Goal: Obtain resource: Obtain resource

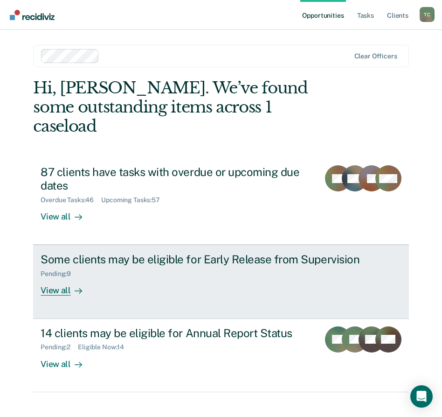
click at [144, 278] on link "Some clients may be eligible for Early Release from Supervision Pending : 9 Vie…" at bounding box center [221, 282] width 376 height 74
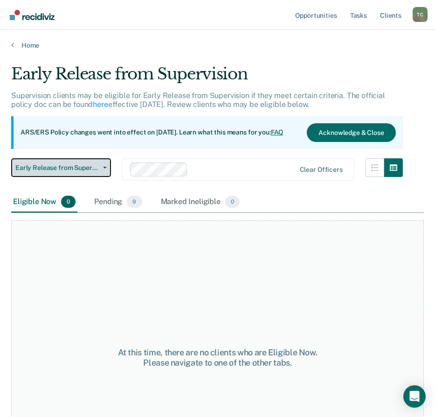
click at [95, 170] on span "Early Release from Supervision" at bounding box center [57, 168] width 84 height 8
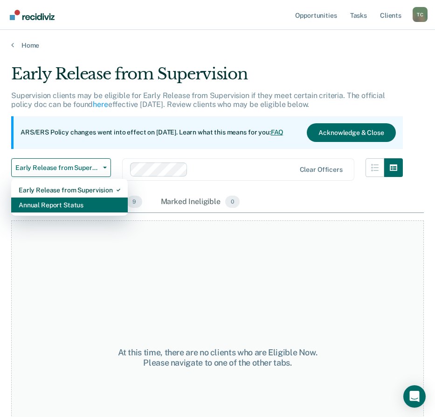
click at [91, 208] on div "Annual Report Status" at bounding box center [70, 204] width 102 height 15
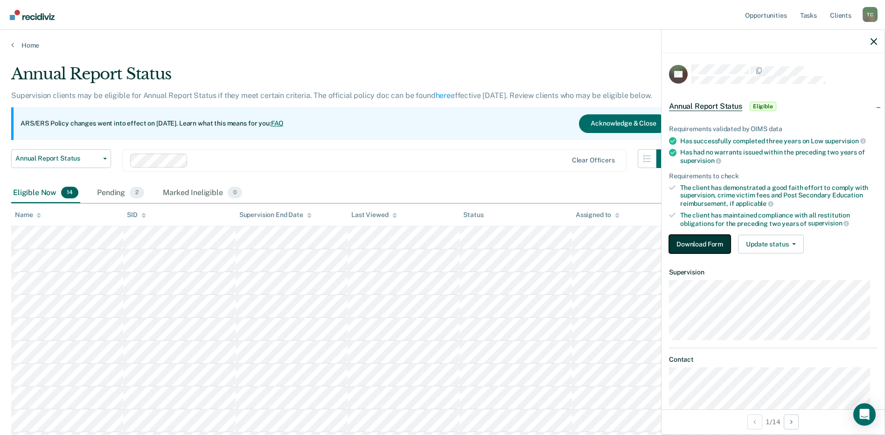
click at [442, 246] on button "Download Form" at bounding box center [700, 244] width 62 height 19
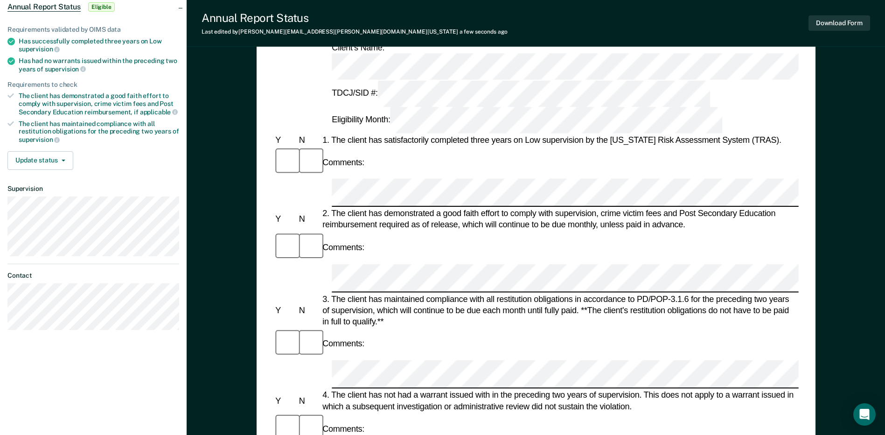
scroll to position [140, 0]
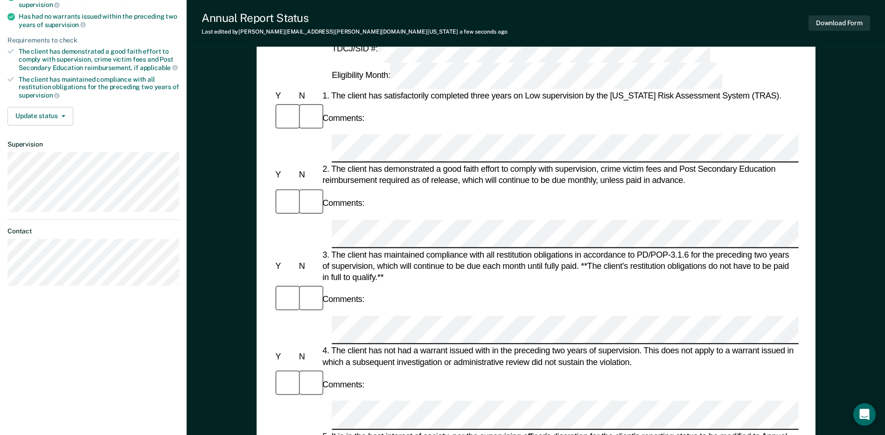
click at [442, 14] on div "Download Form" at bounding box center [840, 23] width 62 height 24
click at [442, 24] on button "Download Form" at bounding box center [840, 22] width 62 height 15
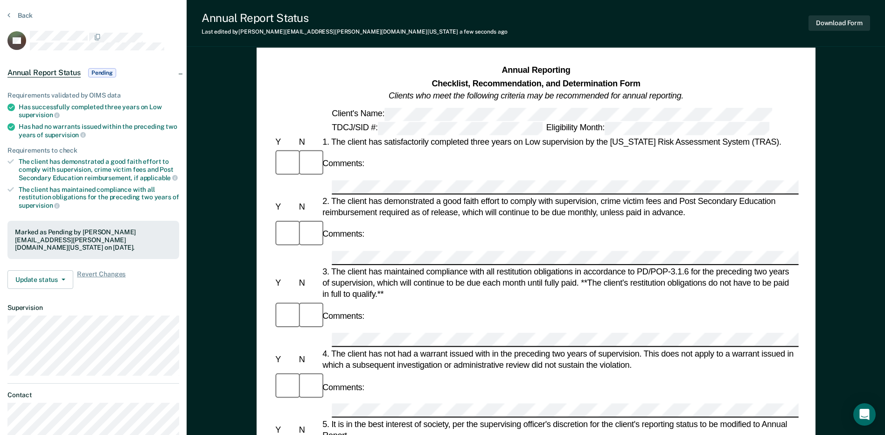
scroll to position [0, 0]
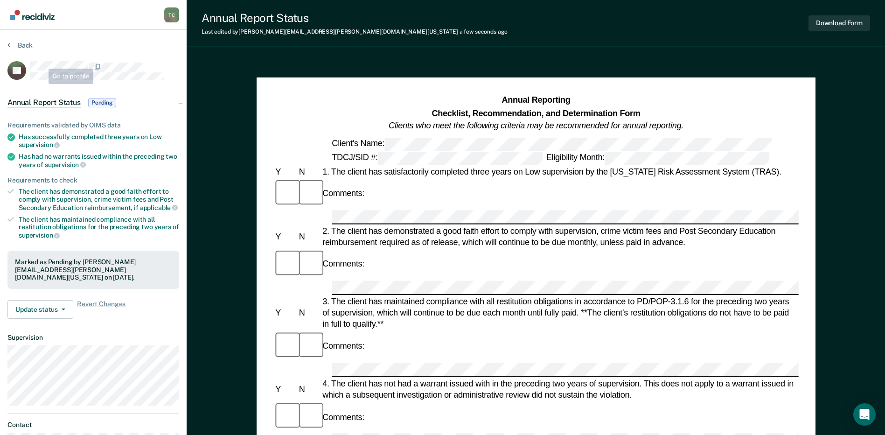
click at [30, 50] on div "Back" at bounding box center [93, 51] width 172 height 20
click at [30, 47] on button "Back" at bounding box center [19, 45] width 25 height 8
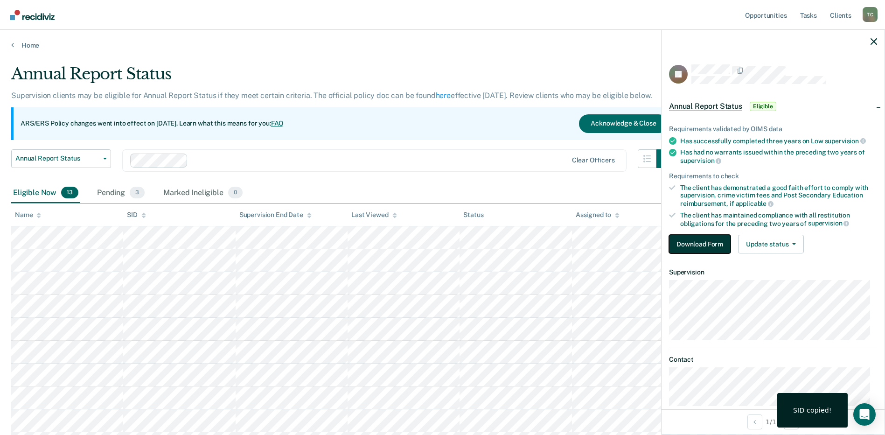
click at [442, 244] on button "Download Form" at bounding box center [700, 244] width 62 height 19
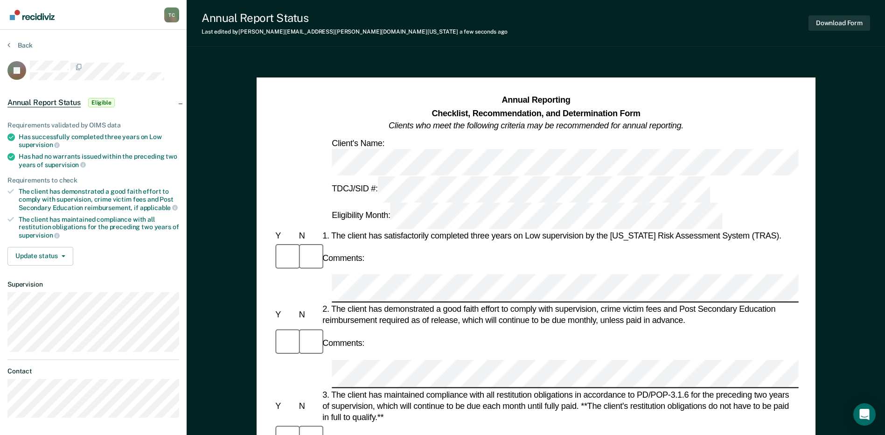
click at [297, 328] on div at bounding box center [308, 343] width 23 height 31
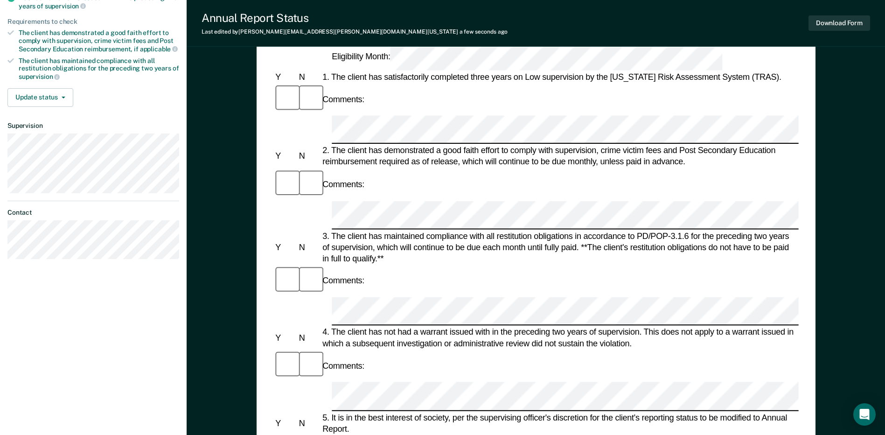
scroll to position [187, 0]
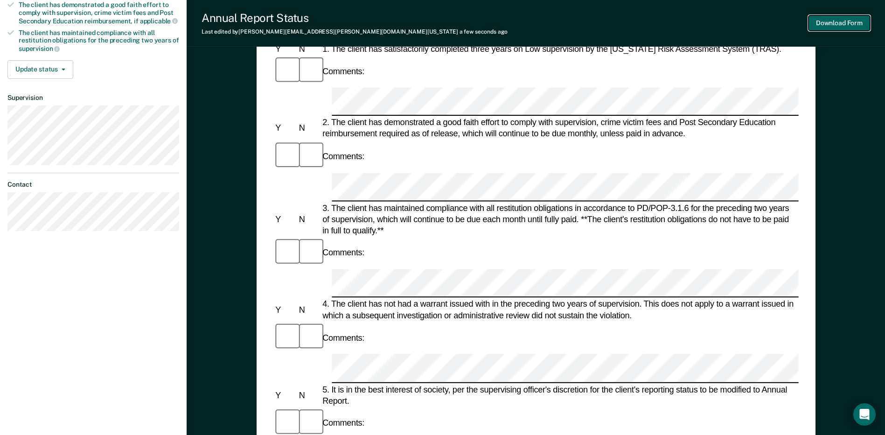
click at [442, 28] on button "Download Form" at bounding box center [840, 22] width 62 height 15
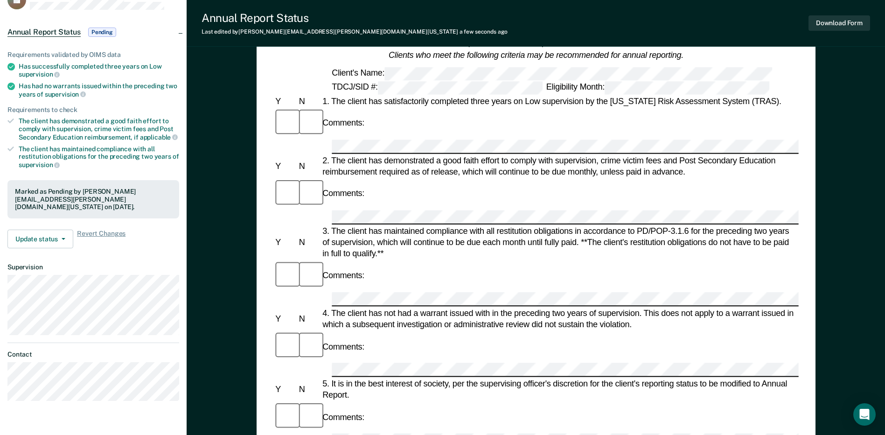
scroll to position [0, 0]
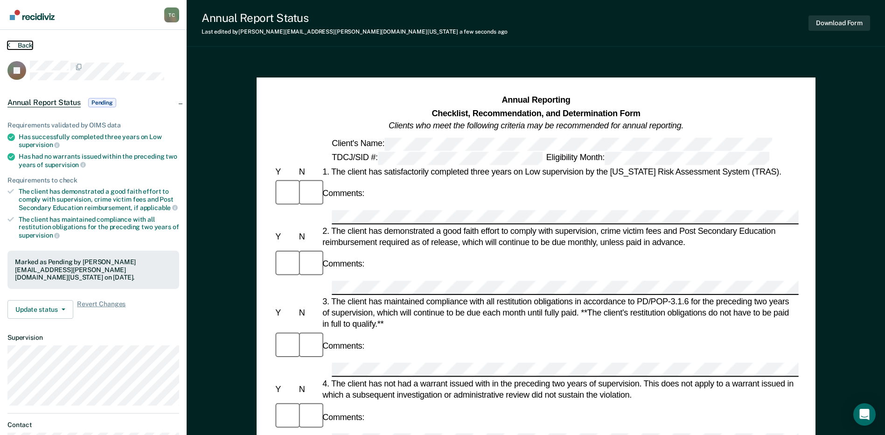
click at [29, 45] on button "Back" at bounding box center [19, 45] width 25 height 8
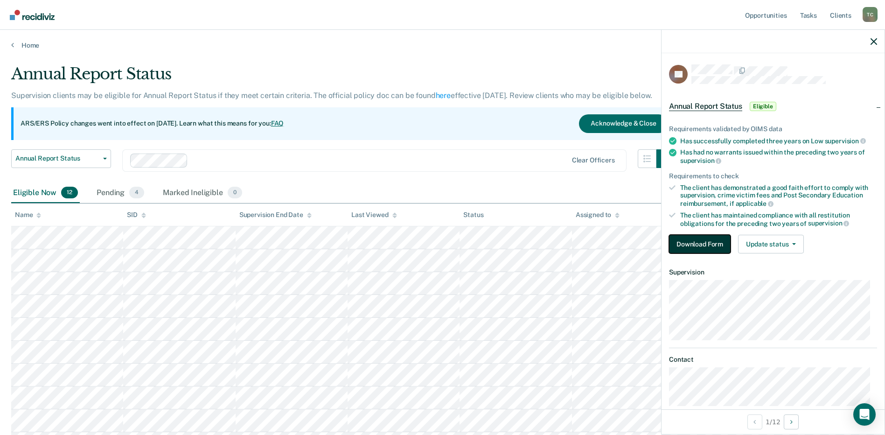
click at [442, 243] on button "Download Form" at bounding box center [700, 244] width 62 height 19
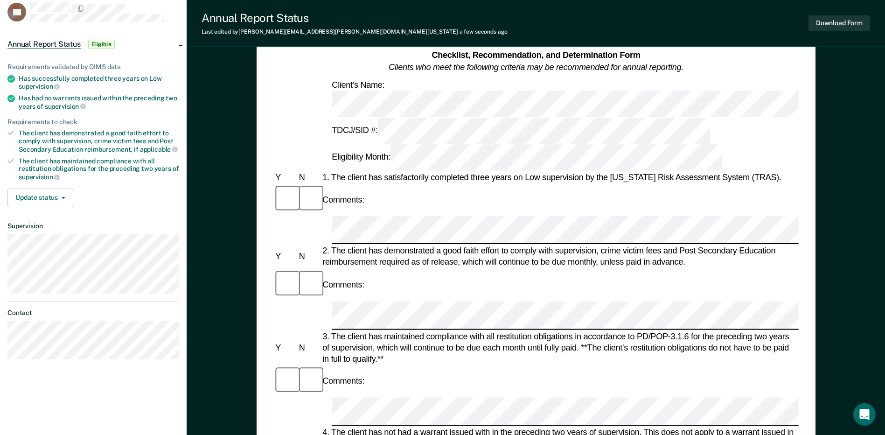
scroll to position [140, 0]
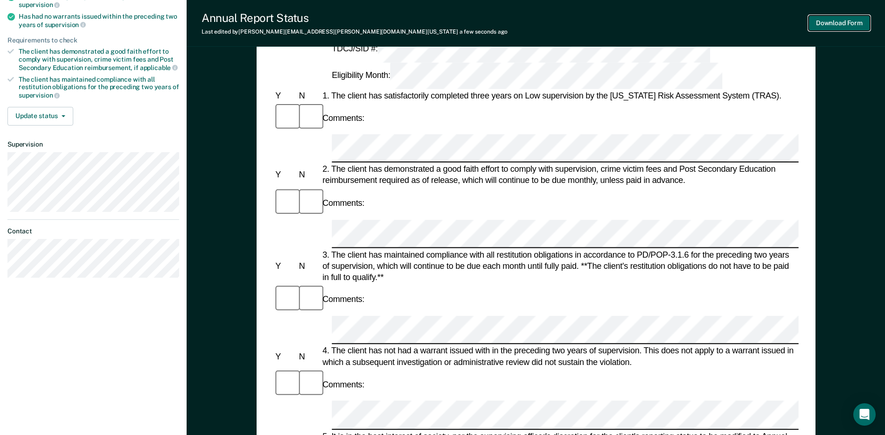
click at [442, 24] on button "Download Form" at bounding box center [840, 22] width 62 height 15
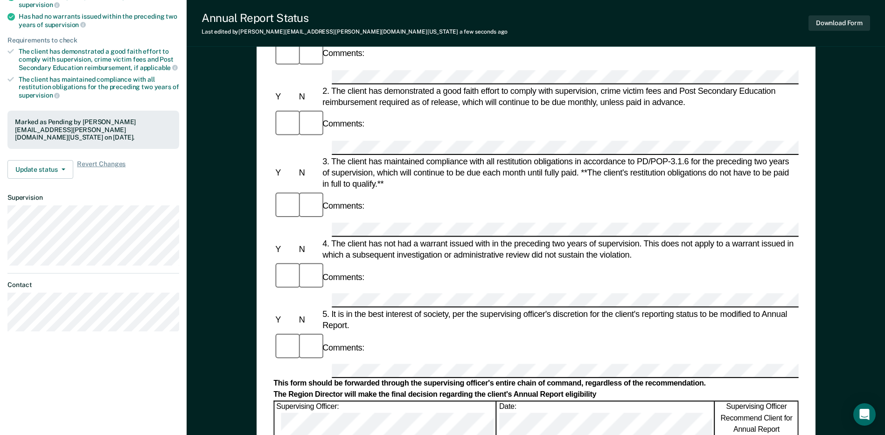
scroll to position [0, 0]
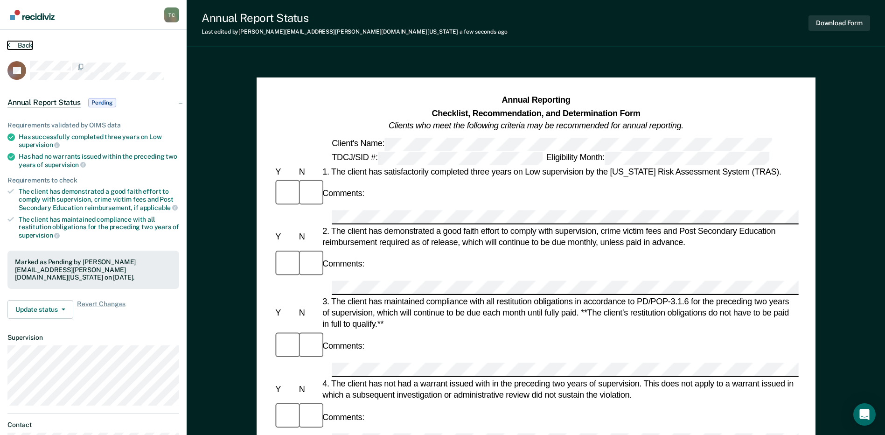
click at [24, 47] on button "Back" at bounding box center [19, 45] width 25 height 8
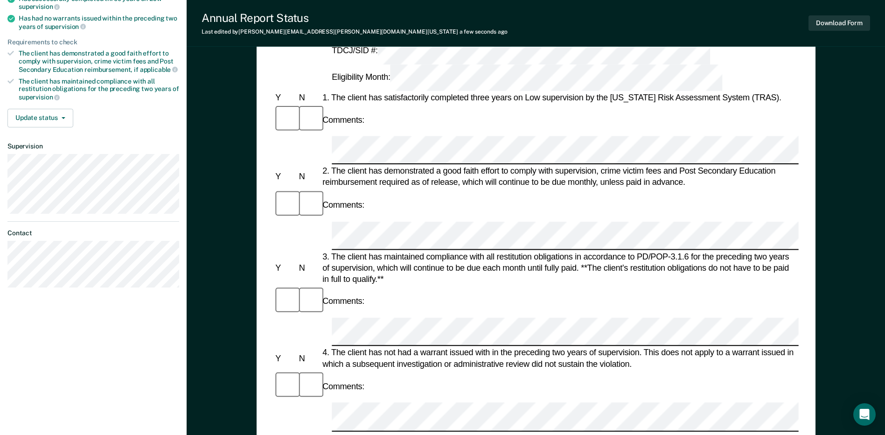
scroll to position [140, 0]
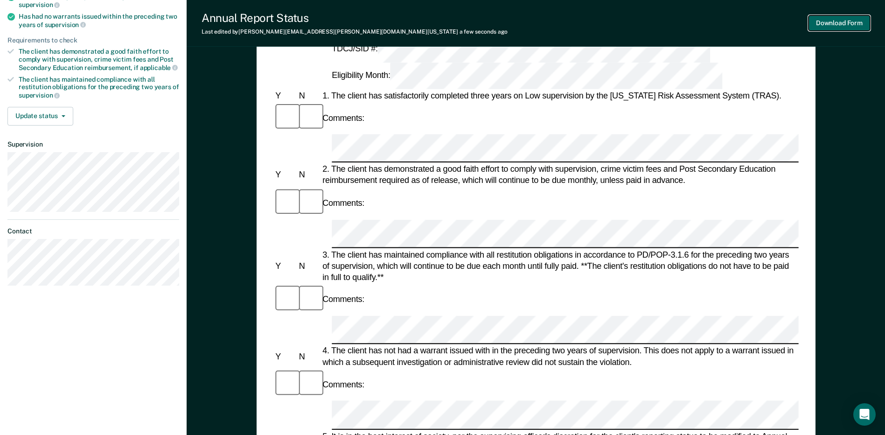
click at [442, 20] on button "Download Form" at bounding box center [840, 22] width 62 height 15
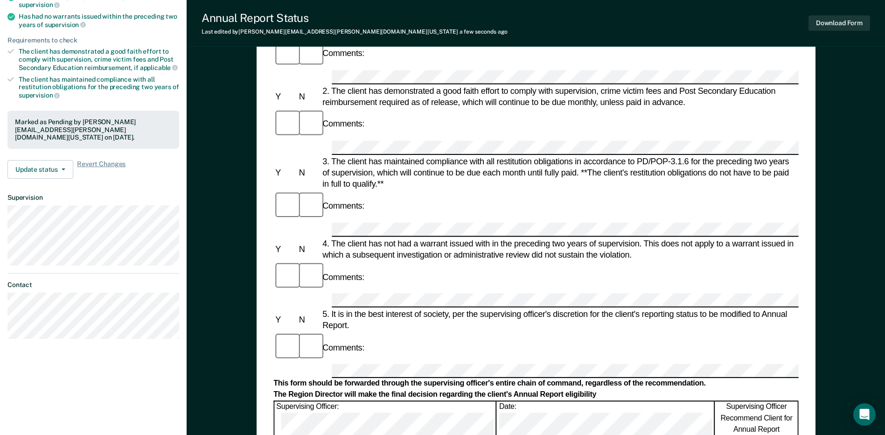
scroll to position [0, 0]
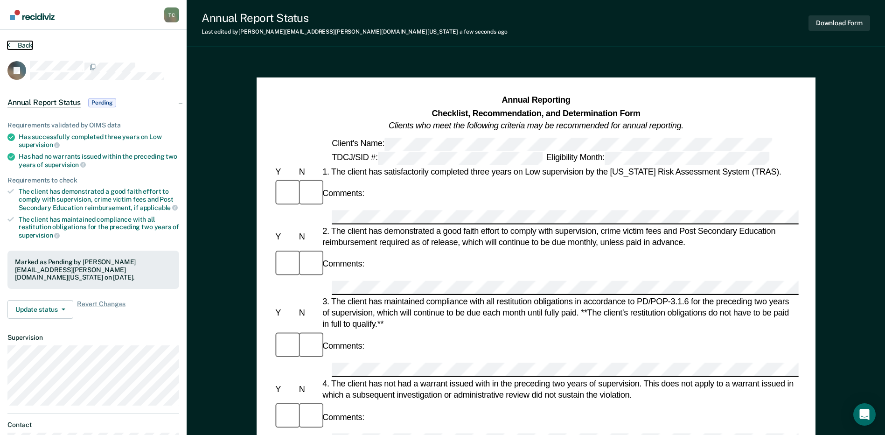
click at [18, 43] on button "Back" at bounding box center [19, 45] width 25 height 8
